Goal: Task Accomplishment & Management: Use online tool/utility

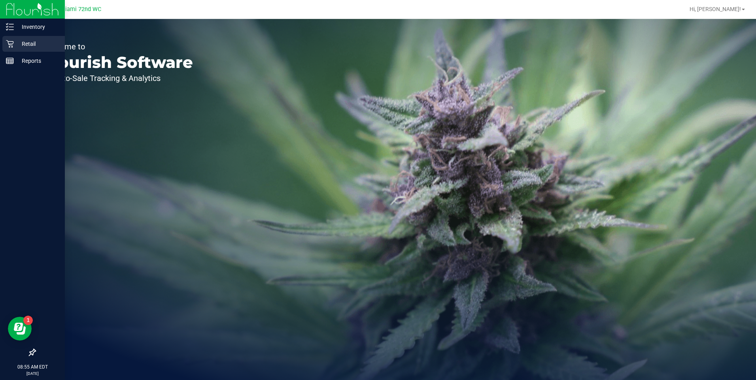
click at [22, 39] on div "Retail" at bounding box center [33, 44] width 62 height 16
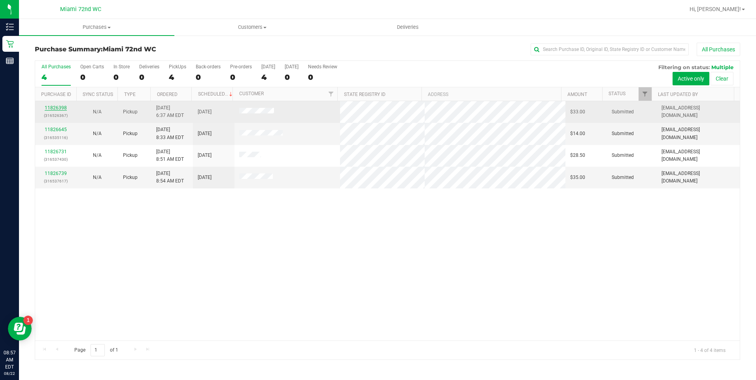
click at [57, 109] on link "11826398" at bounding box center [56, 108] width 22 height 6
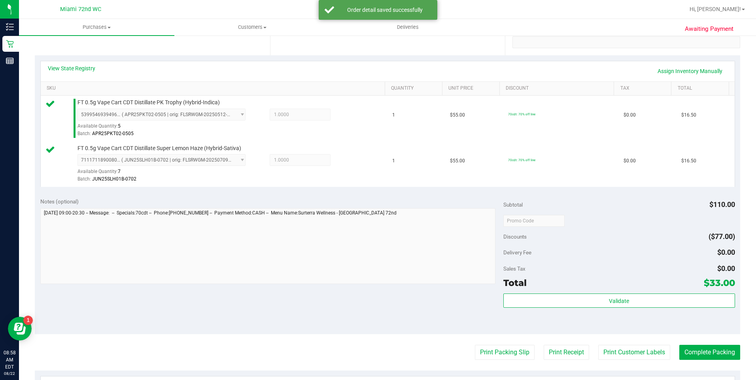
scroll to position [158, 0]
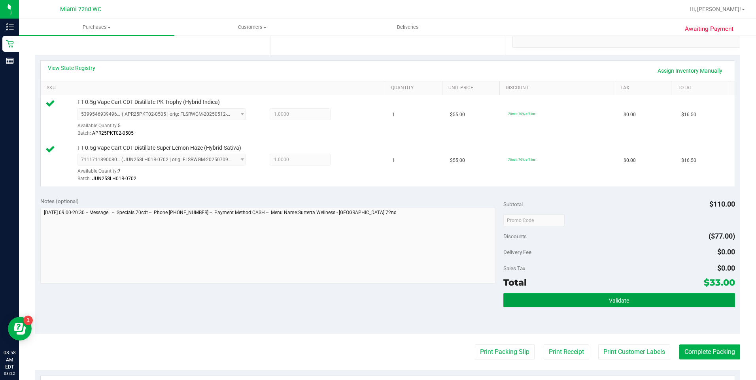
click at [607, 304] on button "Validate" at bounding box center [619, 300] width 232 height 14
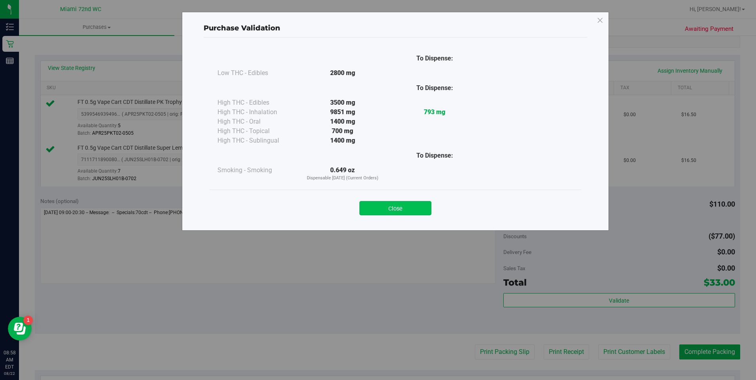
click at [409, 211] on button "Close" at bounding box center [395, 208] width 72 height 14
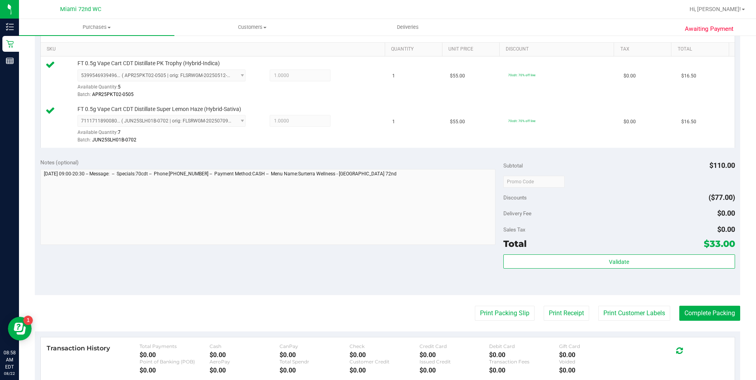
scroll to position [277, 0]
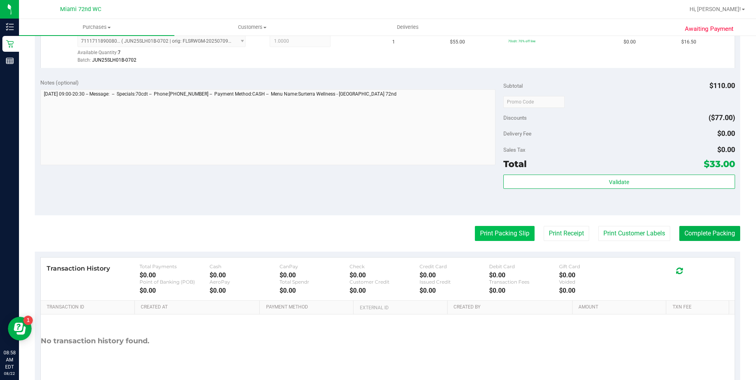
click at [507, 234] on button "Print Packing Slip" at bounding box center [505, 233] width 60 height 15
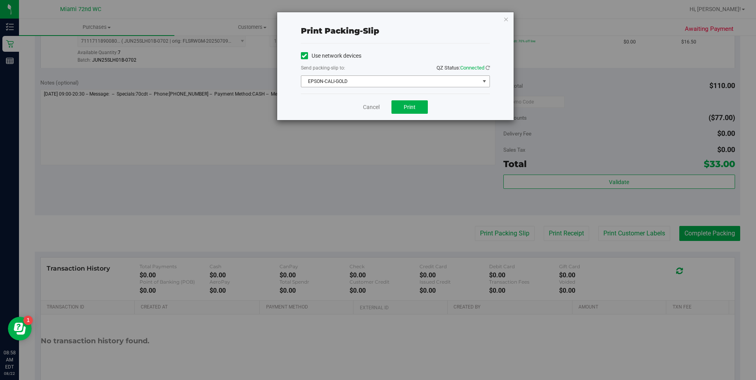
click at [380, 77] on span "EPSON-CALI-GOLD" at bounding box center [390, 81] width 178 height 11
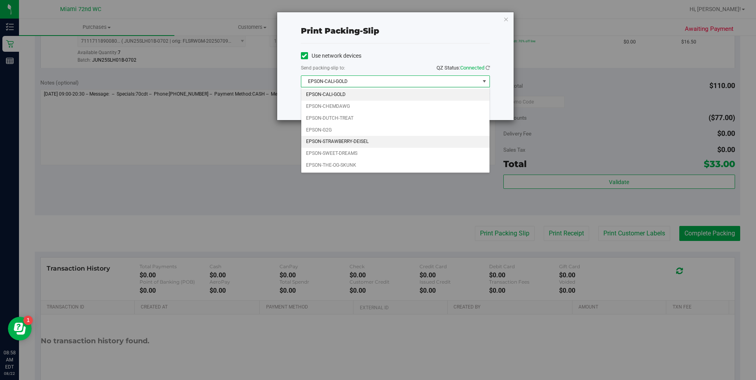
click at [357, 146] on li "EPSON-STRAWBERRY-DEISEL" at bounding box center [395, 142] width 188 height 12
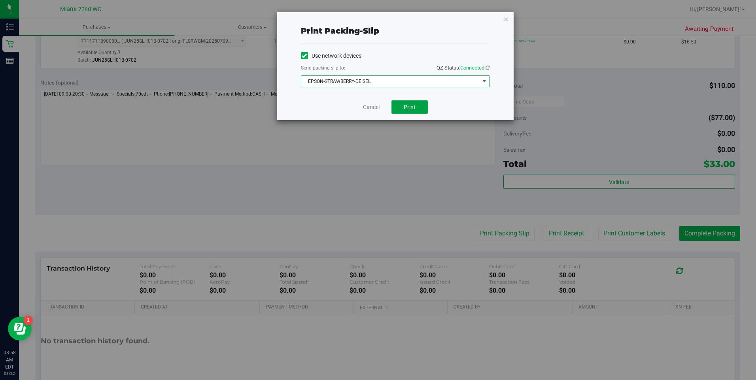
click at [403, 102] on button "Print" at bounding box center [409, 106] width 36 height 13
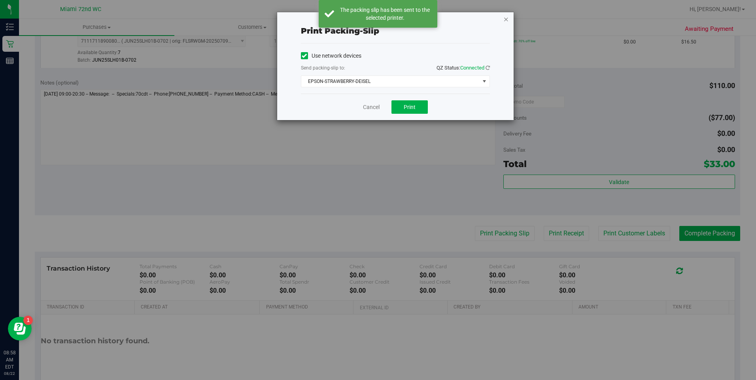
click at [505, 19] on icon "button" at bounding box center [506, 18] width 6 height 9
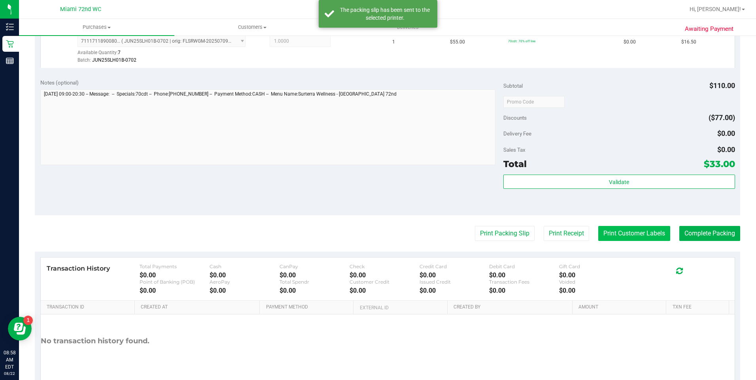
click at [598, 233] on button "Print Customer Labels" at bounding box center [634, 233] width 72 height 15
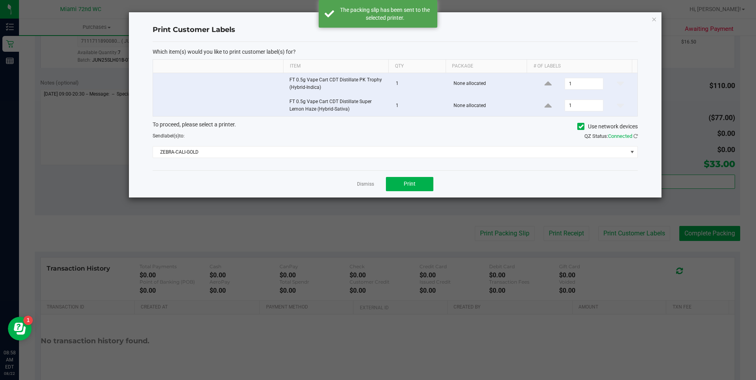
click at [392, 146] on div "To proceed, please select a printer. Use network devices Send label(s) to: QZ S…" at bounding box center [395, 140] width 485 height 38
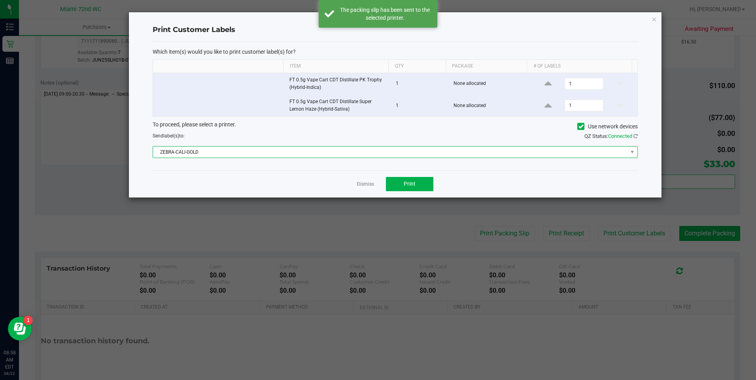
click at [374, 156] on span "ZEBRA-CALI-GOLD" at bounding box center [390, 152] width 475 height 11
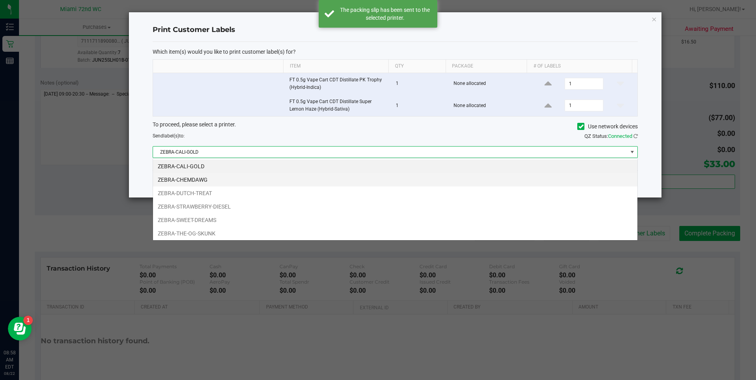
scroll to position [12, 485]
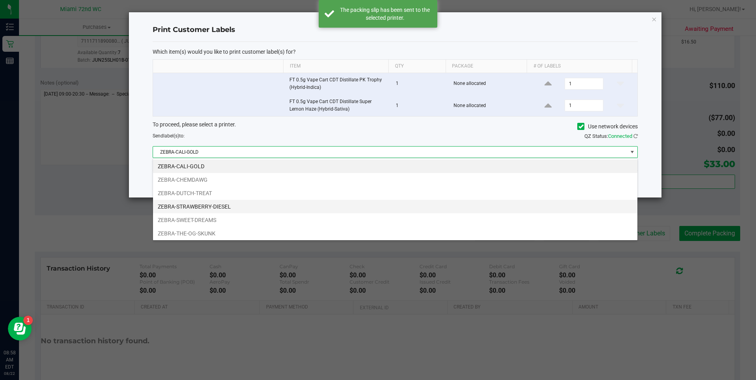
click at [334, 206] on li "ZEBRA-STRAWBERRY-DIESEL" at bounding box center [395, 206] width 484 height 13
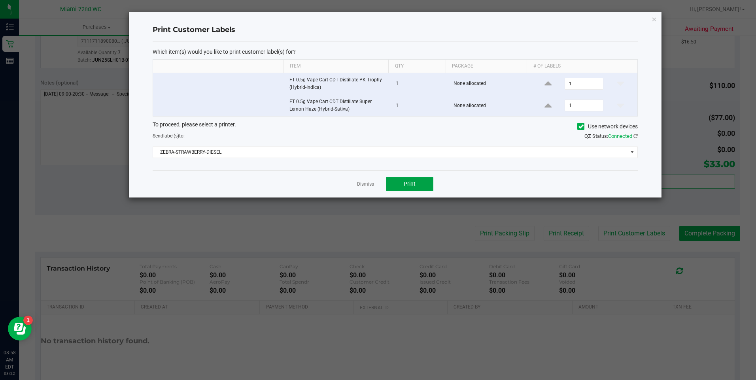
click at [397, 178] on button "Print" at bounding box center [409, 184] width 47 height 14
click at [654, 17] on icon "button" at bounding box center [654, 18] width 6 height 9
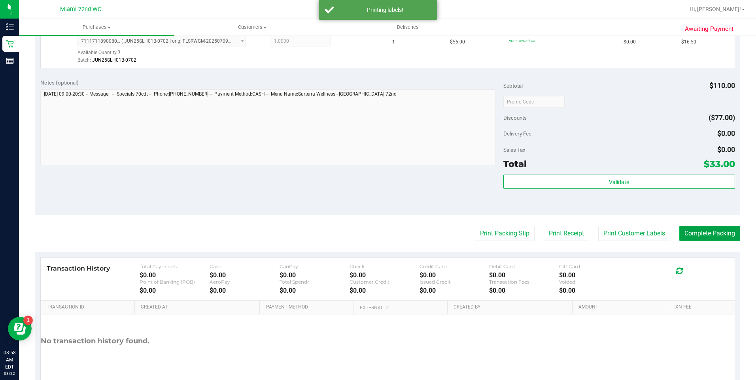
click at [692, 228] on button "Complete Packing" at bounding box center [709, 233] width 61 height 15
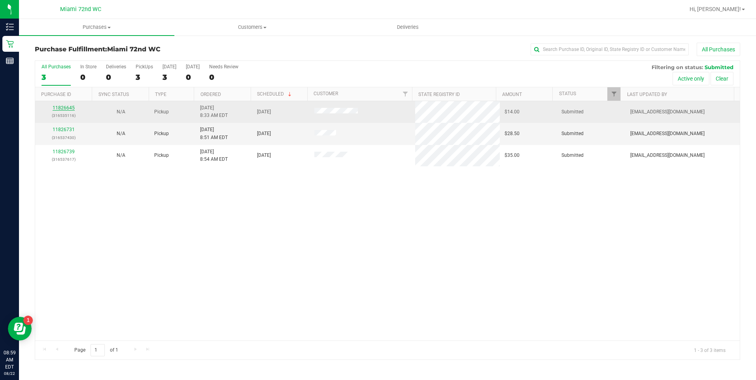
click at [66, 109] on link "11826645" at bounding box center [64, 108] width 22 height 6
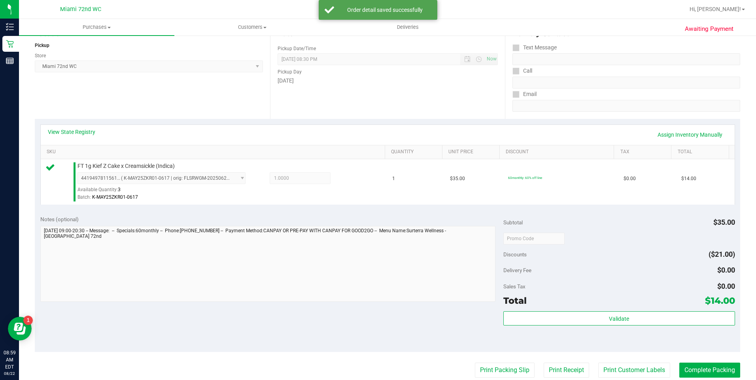
scroll to position [158, 0]
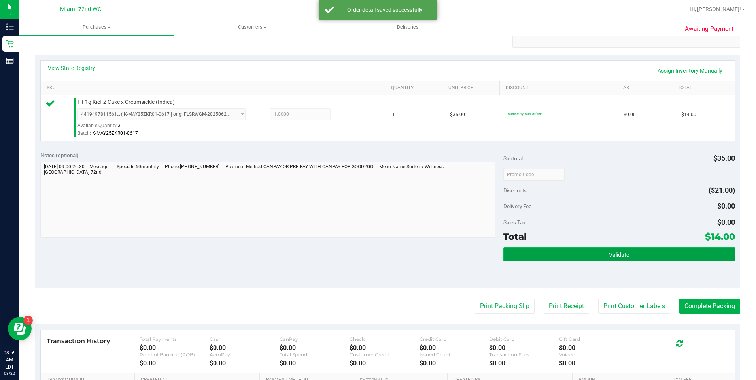
click at [646, 252] on button "Validate" at bounding box center [619, 255] width 232 height 14
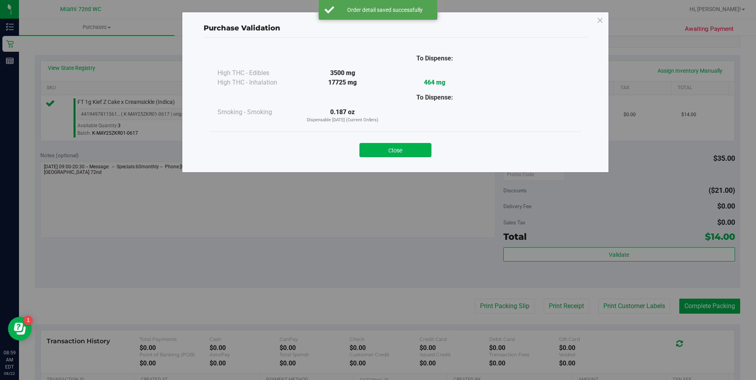
click at [422, 142] on div "Close" at bounding box center [396, 148] width 360 height 20
drag, startPoint x: 420, startPoint y: 152, endPoint x: 507, endPoint y: 235, distance: 119.7
click at [421, 152] on button "Close" at bounding box center [395, 150] width 72 height 14
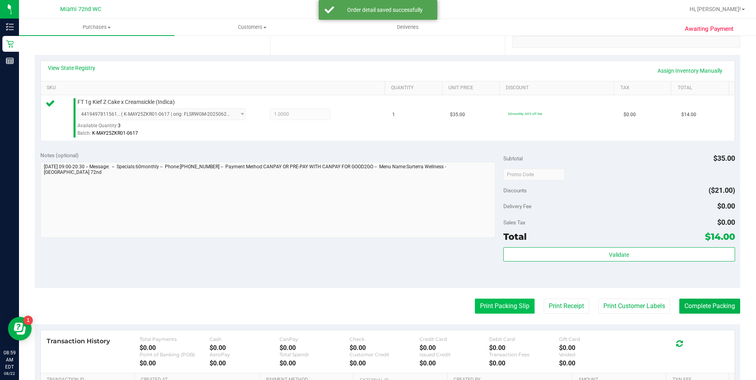
click at [497, 303] on button "Print Packing Slip" at bounding box center [505, 306] width 60 height 15
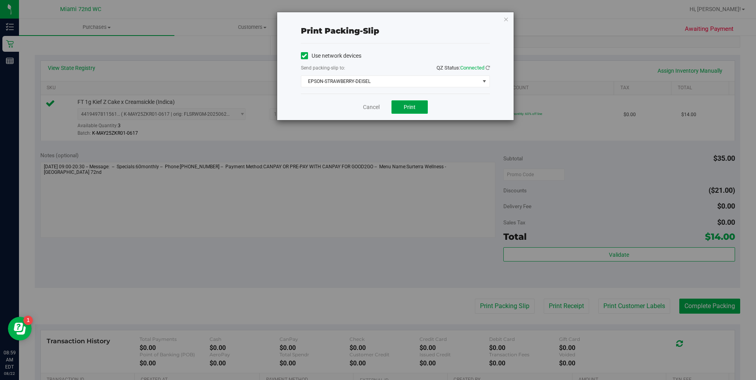
click at [400, 104] on button "Print" at bounding box center [409, 106] width 36 height 13
click at [507, 21] on icon "button" at bounding box center [506, 18] width 6 height 9
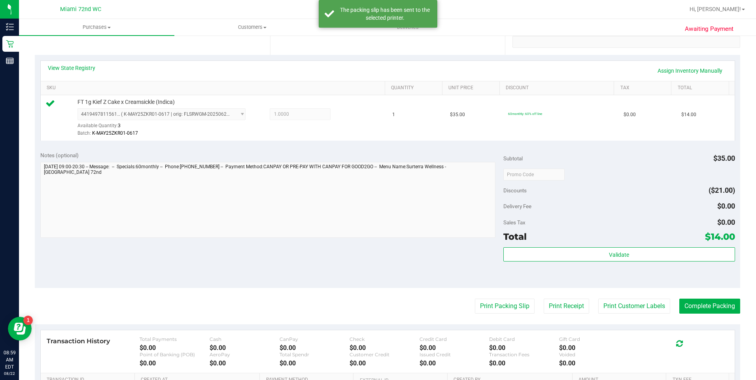
click at [613, 315] on purchase-details "Back Edit Purchase Cancel Purchase View Profile # 11826645 BioTrack ID: - Submi…" at bounding box center [387, 179] width 705 height 588
click at [612, 303] on button "Print Customer Labels" at bounding box center [634, 306] width 72 height 15
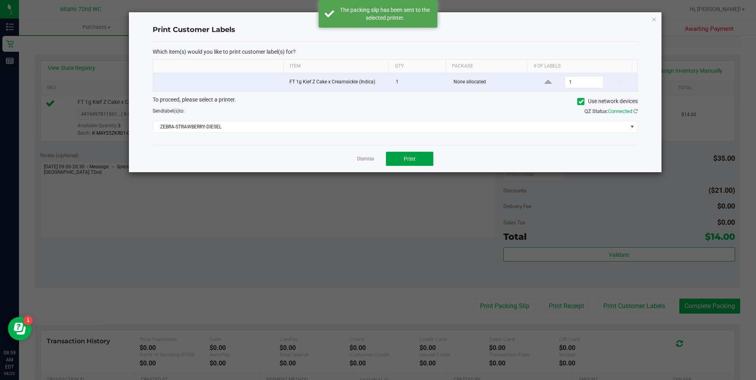
click at [414, 163] on button "Print" at bounding box center [409, 159] width 47 height 14
click at [656, 19] on icon "button" at bounding box center [654, 18] width 6 height 9
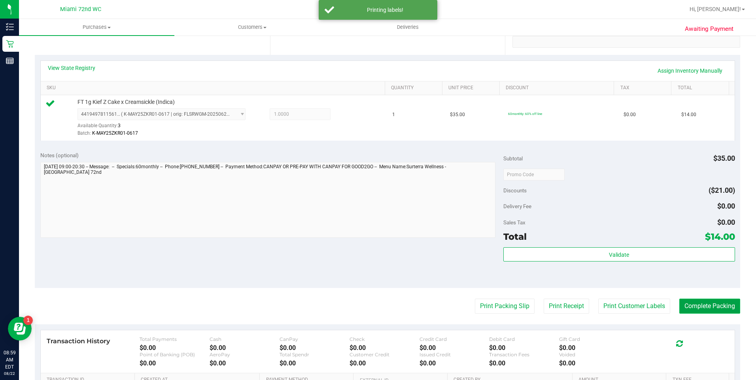
click at [714, 310] on button "Complete Packing" at bounding box center [709, 306] width 61 height 15
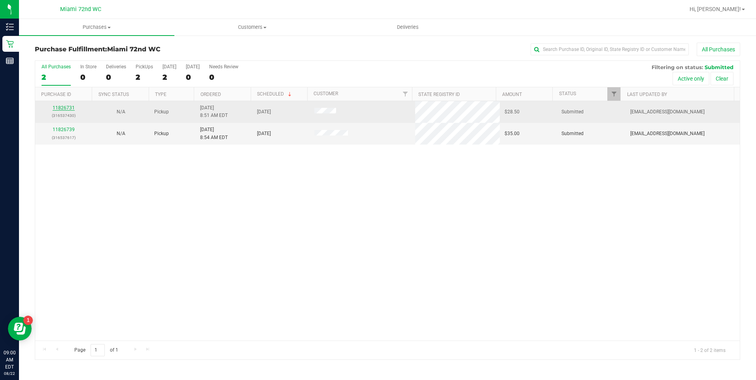
click at [60, 106] on link "11826731" at bounding box center [64, 108] width 22 height 6
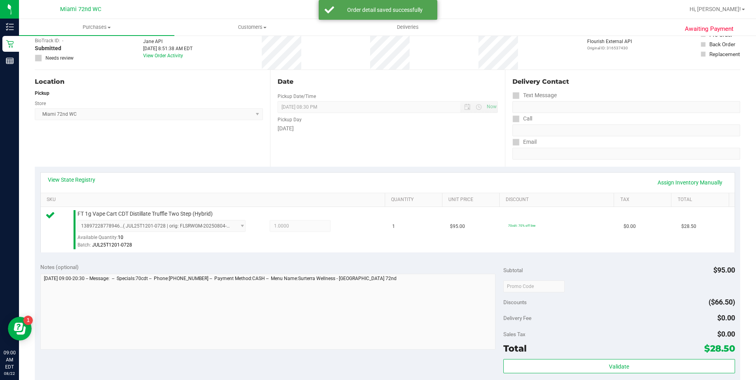
scroll to position [119, 0]
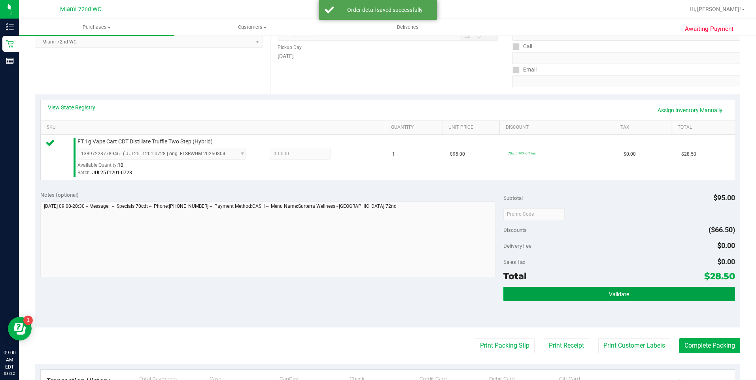
click at [606, 287] on button "Validate" at bounding box center [619, 294] width 232 height 14
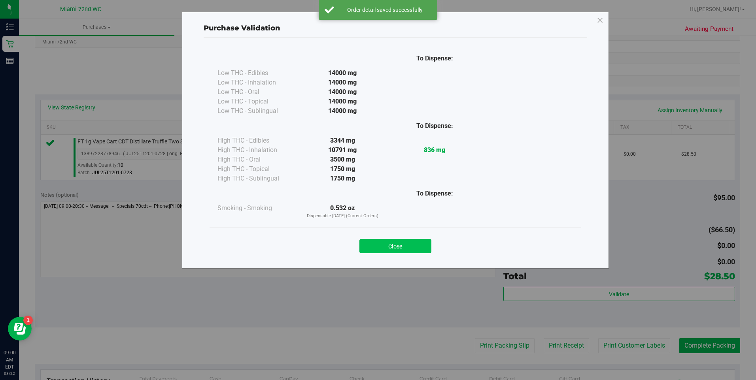
click at [412, 248] on button "Close" at bounding box center [395, 246] width 72 height 14
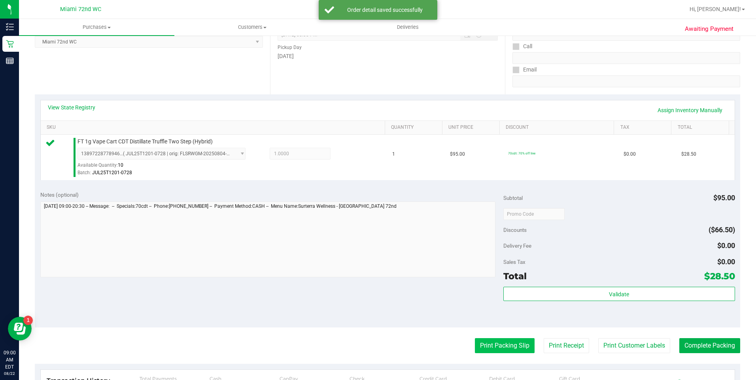
click at [507, 340] on button "Print Packing Slip" at bounding box center [505, 346] width 60 height 15
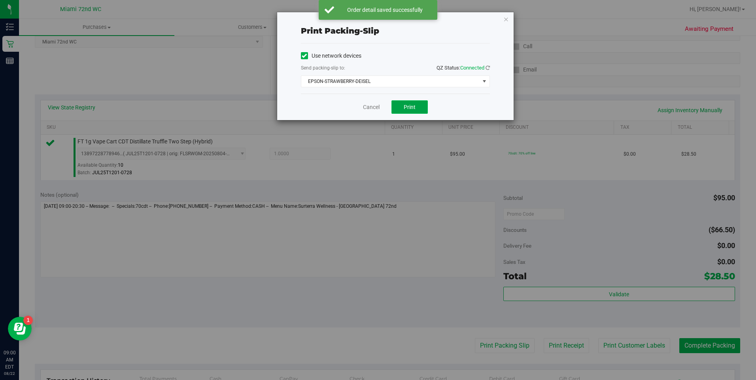
click at [407, 111] on button "Print" at bounding box center [409, 106] width 36 height 13
click at [506, 20] on icon "button" at bounding box center [506, 18] width 6 height 9
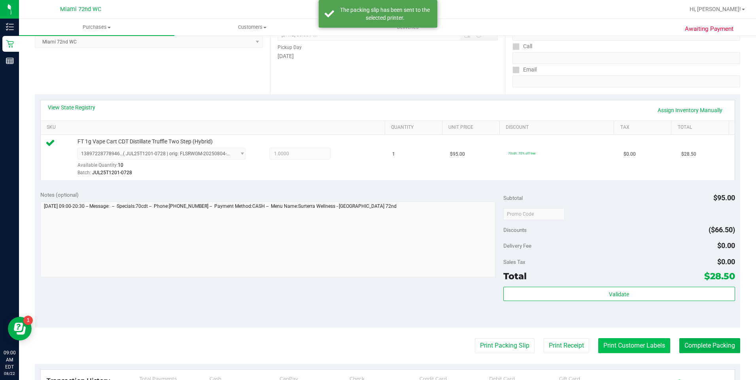
click at [623, 344] on button "Print Customer Labels" at bounding box center [634, 346] width 72 height 15
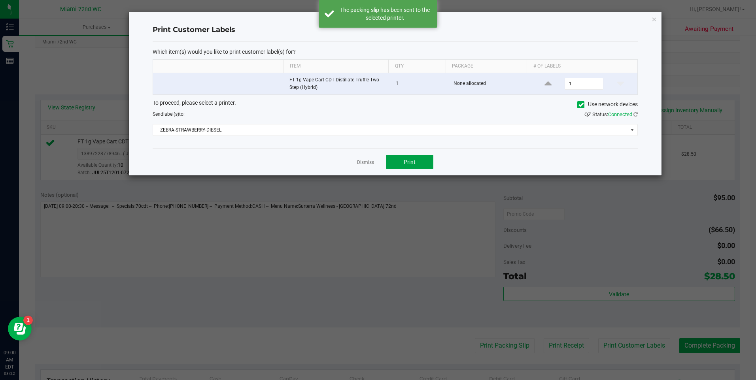
click at [412, 157] on button "Print" at bounding box center [409, 162] width 47 height 14
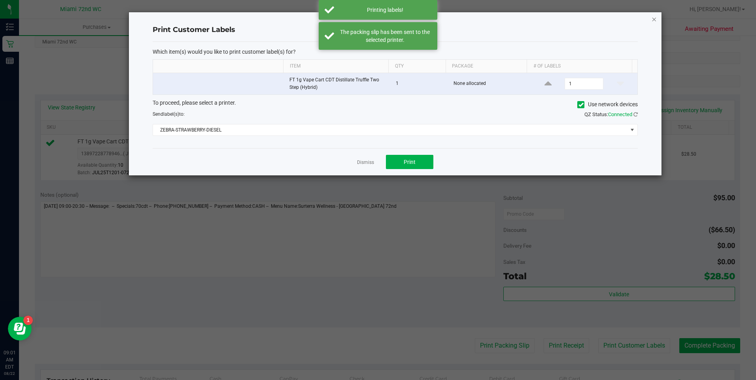
click at [654, 19] on icon "button" at bounding box center [654, 18] width 6 height 9
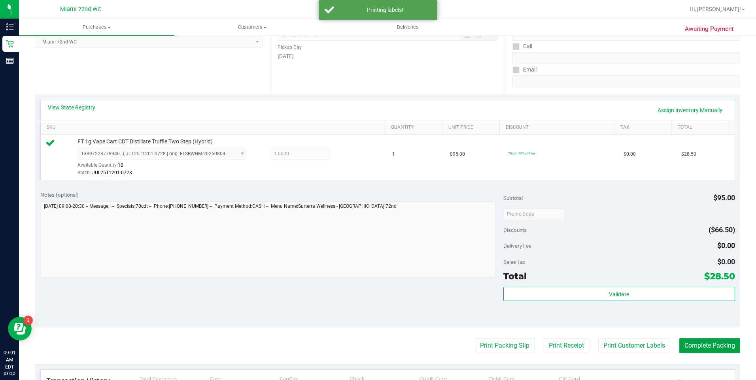
click at [690, 339] on button "Complete Packing" at bounding box center [709, 346] width 61 height 15
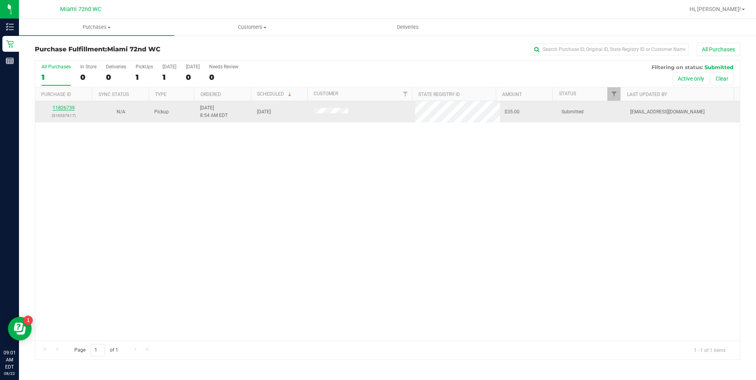
click at [61, 109] on link "11826739" at bounding box center [64, 108] width 22 height 6
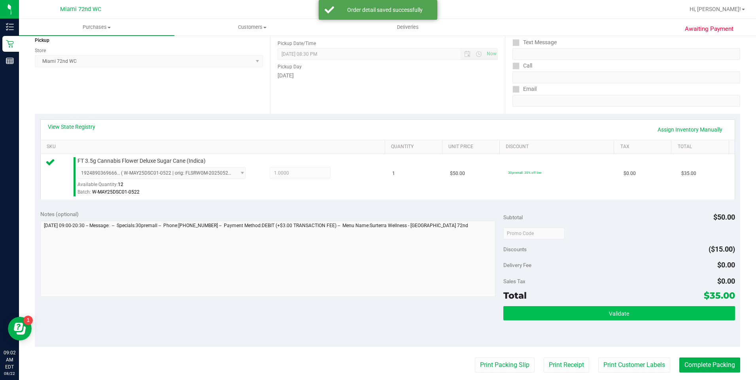
scroll to position [158, 0]
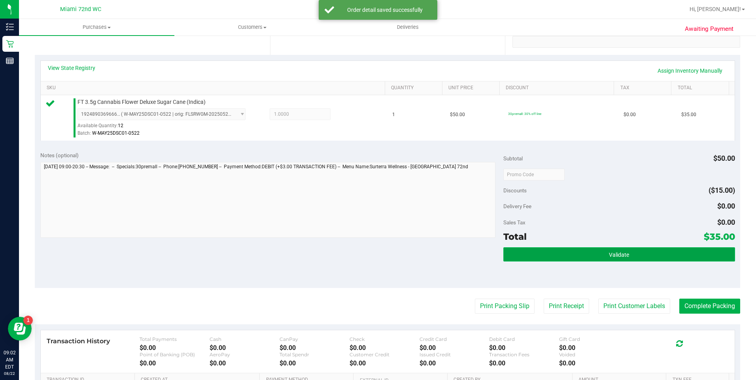
click at [603, 258] on button "Validate" at bounding box center [619, 255] width 232 height 14
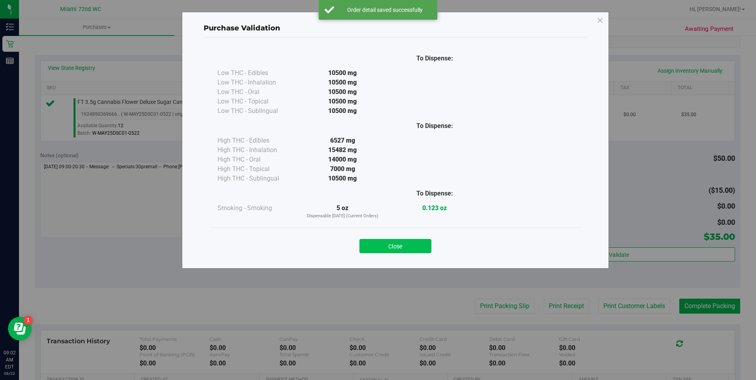
click at [393, 245] on button "Close" at bounding box center [395, 246] width 72 height 14
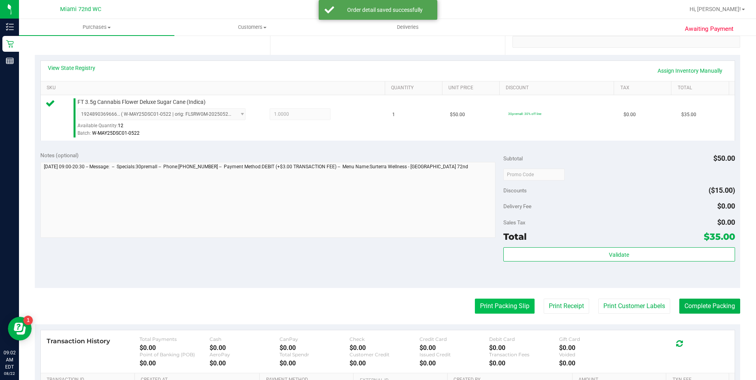
click at [508, 306] on button "Print Packing Slip" at bounding box center [505, 306] width 60 height 15
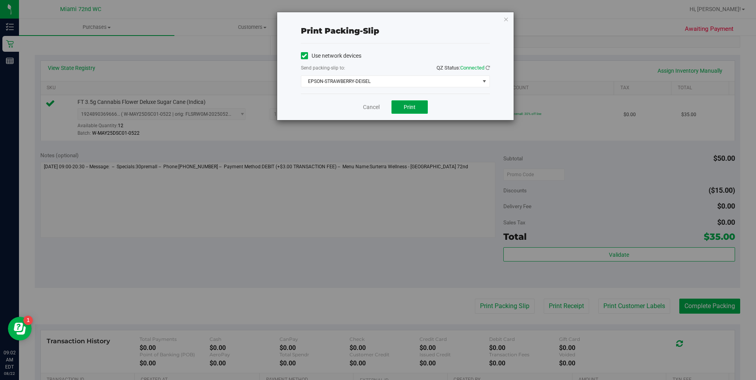
click at [412, 107] on span "Print" at bounding box center [410, 107] width 12 height 6
click at [507, 20] on icon "button" at bounding box center [506, 18] width 6 height 9
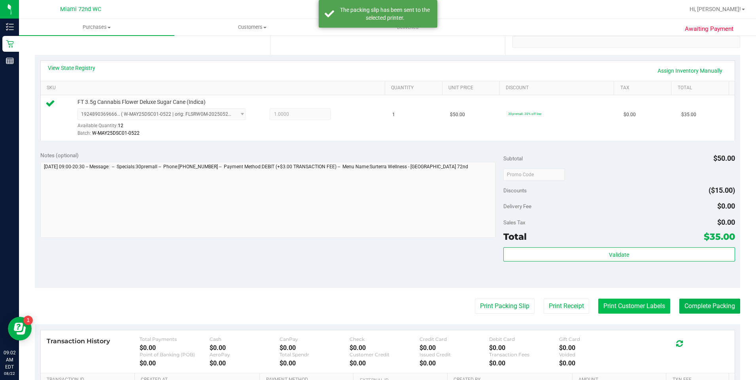
click at [625, 302] on button "Print Customer Labels" at bounding box center [634, 306] width 72 height 15
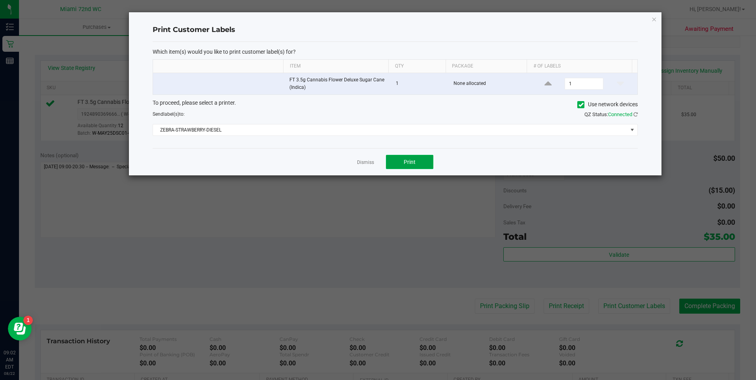
click at [401, 160] on button "Print" at bounding box center [409, 162] width 47 height 14
click at [653, 17] on icon "button" at bounding box center [654, 18] width 6 height 9
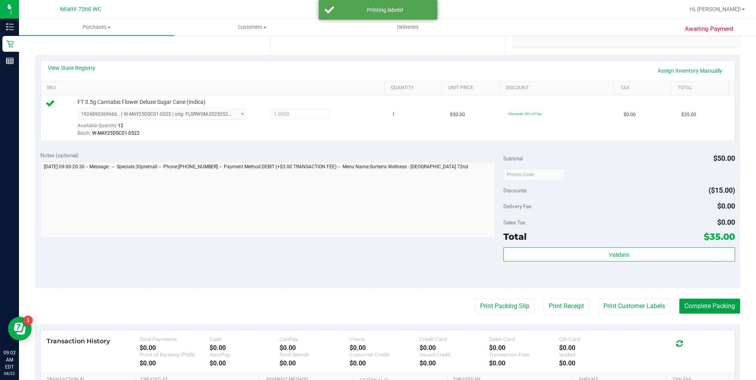
click at [705, 307] on button "Complete Packing" at bounding box center [709, 306] width 61 height 15
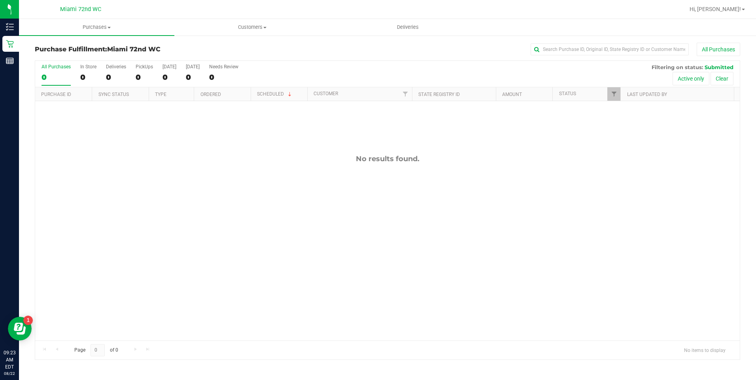
click at [275, 201] on div "No results found." at bounding box center [387, 247] width 705 height 293
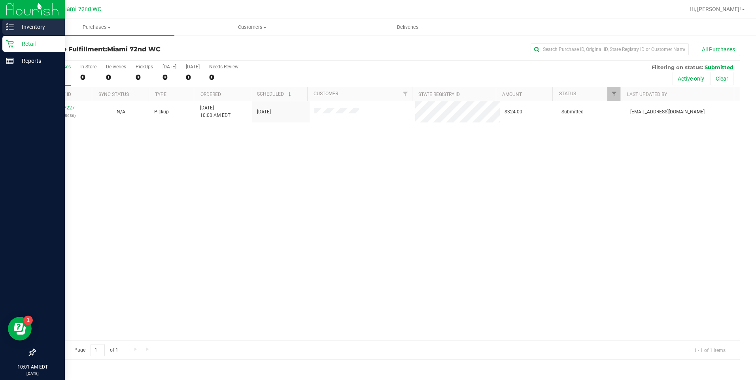
click at [8, 23] on div "Inventory" at bounding box center [33, 27] width 62 height 16
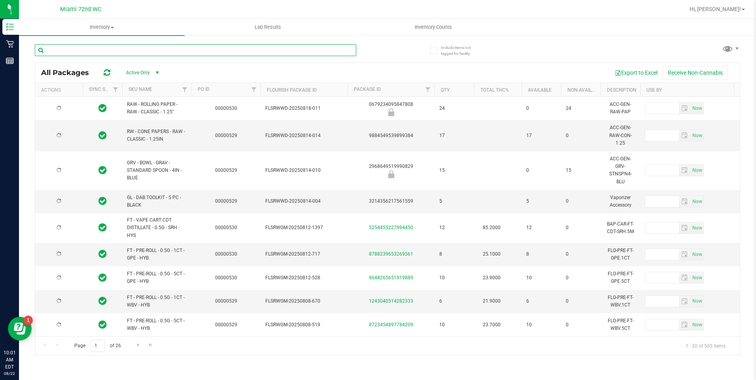
click at [131, 47] on input "text" at bounding box center [195, 50] width 321 height 12
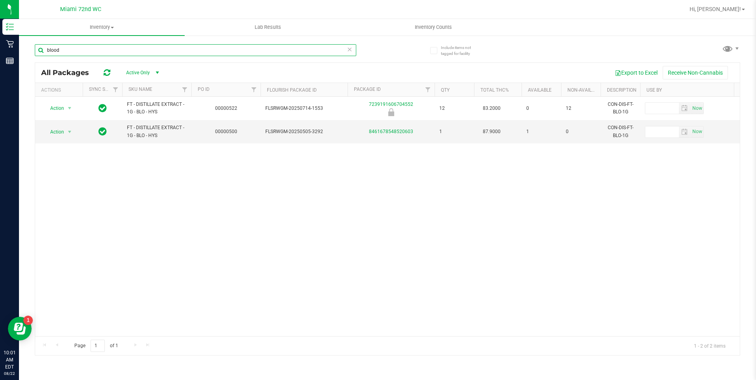
type input "blood"
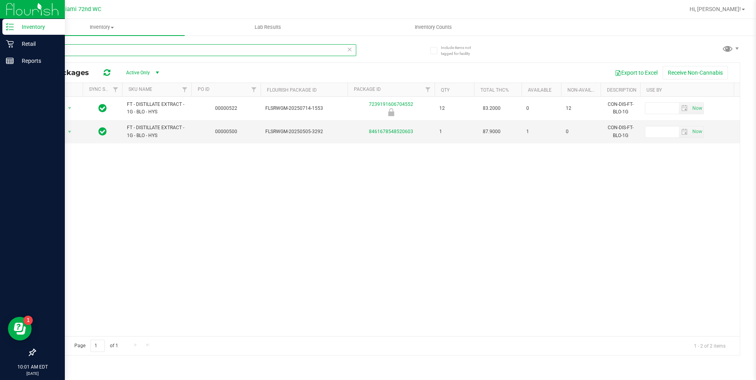
drag, startPoint x: 68, startPoint y: 51, endPoint x: 0, endPoint y: 19, distance: 75.4
click at [0, 59] on html "Inventory Retail Reports 10:01 AM EDT [DATE] 08/22 Miami 72nd WC Hi, [PERSON_NA…" at bounding box center [378, 190] width 756 height 380
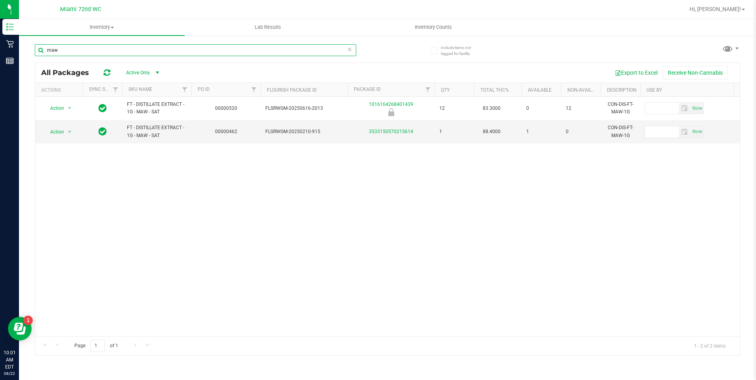
type input "maw"
